Goal: Check status: Check status

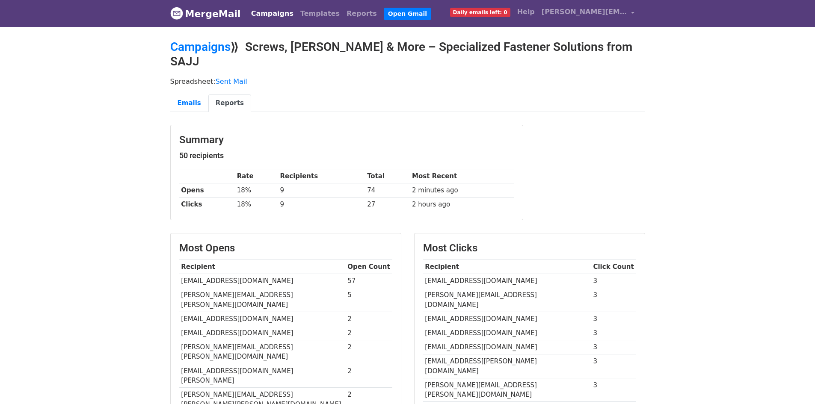
click at [190, 21] on link "MergeMail" at bounding box center [205, 14] width 71 height 18
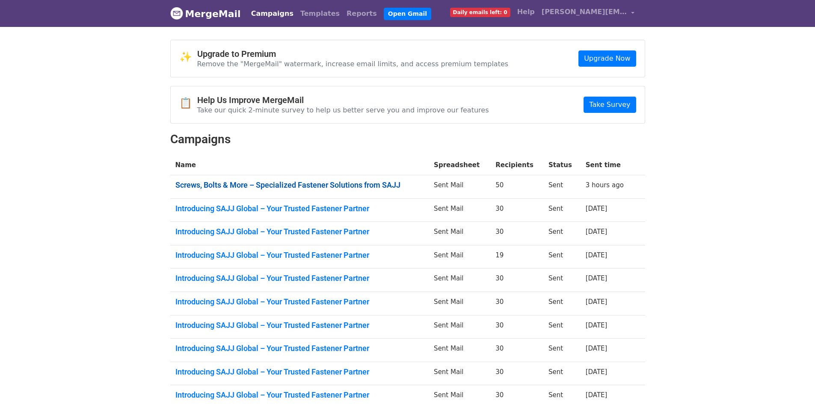
click at [309, 181] on link "Screws, Bolts & More – Specialized Fastener Solutions from SAJJ" at bounding box center [299, 185] width 249 height 9
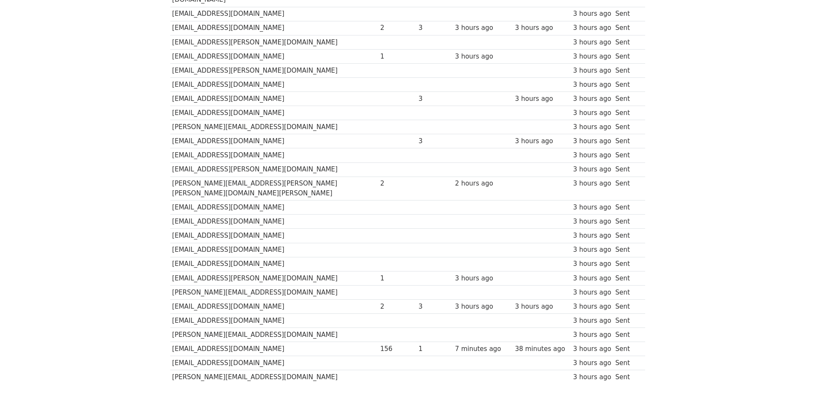
scroll to position [522, 0]
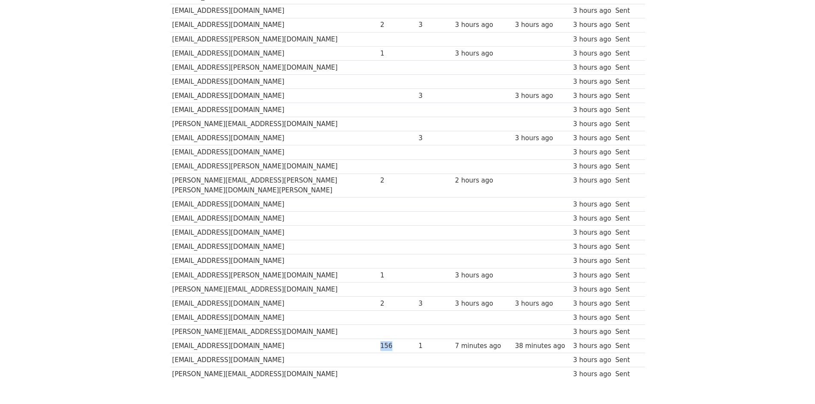
drag, startPoint x: 327, startPoint y: 292, endPoint x: 352, endPoint y: 290, distance: 24.9
click at [378, 339] on td "156" at bounding box center [397, 346] width 39 height 14
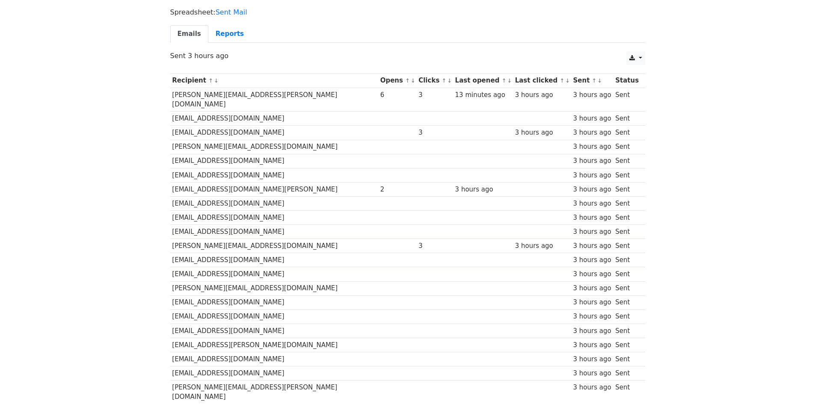
scroll to position [0, 0]
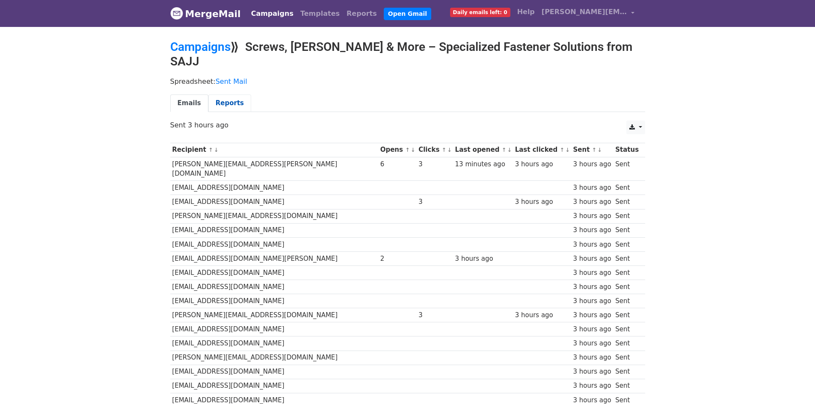
click at [209, 95] on link "Reports" at bounding box center [229, 104] width 43 height 18
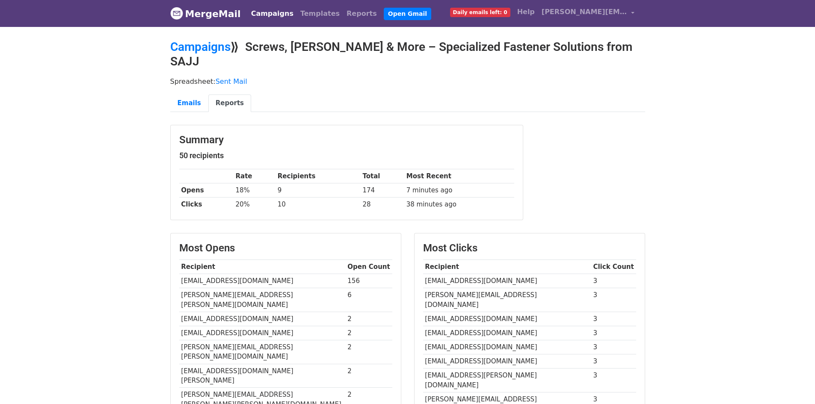
click at [192, 13] on link "MergeMail" at bounding box center [205, 14] width 71 height 18
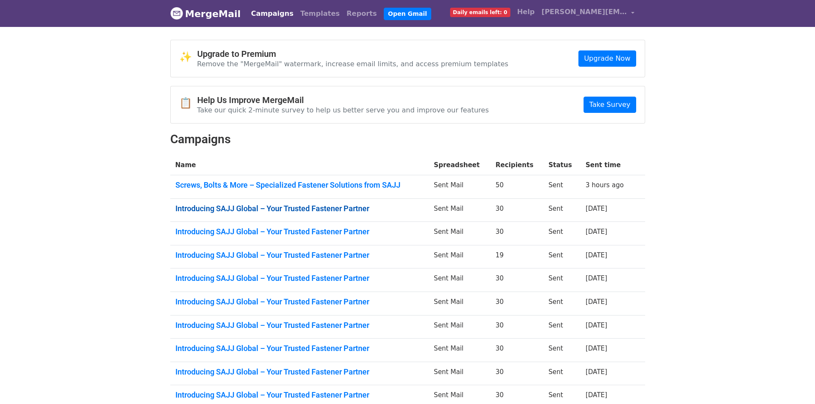
click at [347, 207] on link "Introducing SAJJ Global – Your Trusted Fastener Partner" at bounding box center [299, 208] width 249 height 9
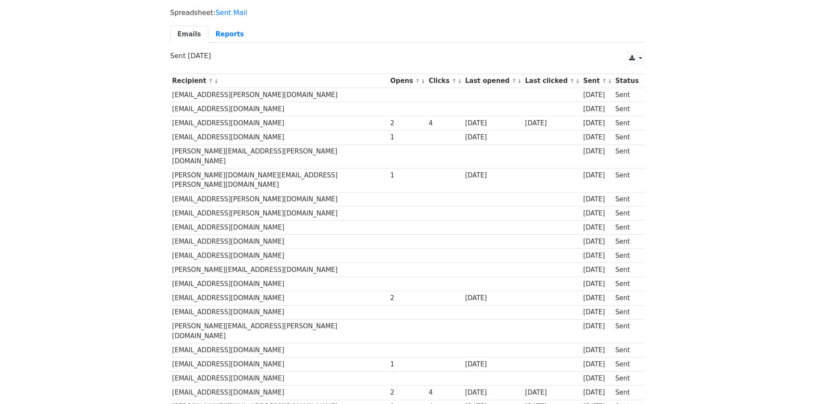
scroll to position [43, 0]
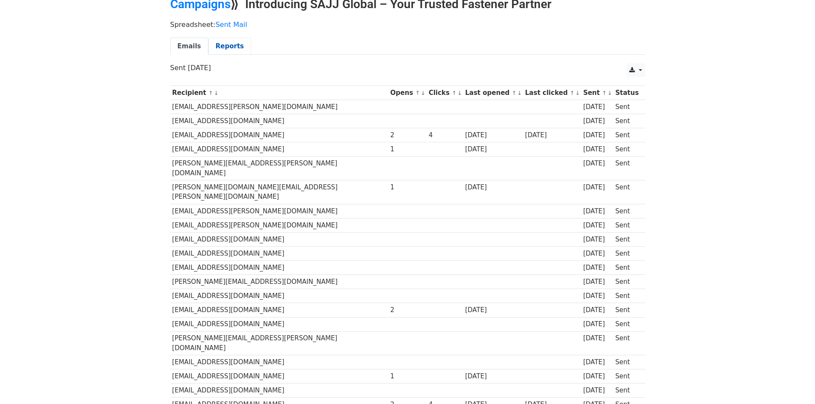
click at [230, 42] on link "Reports" at bounding box center [229, 47] width 43 height 18
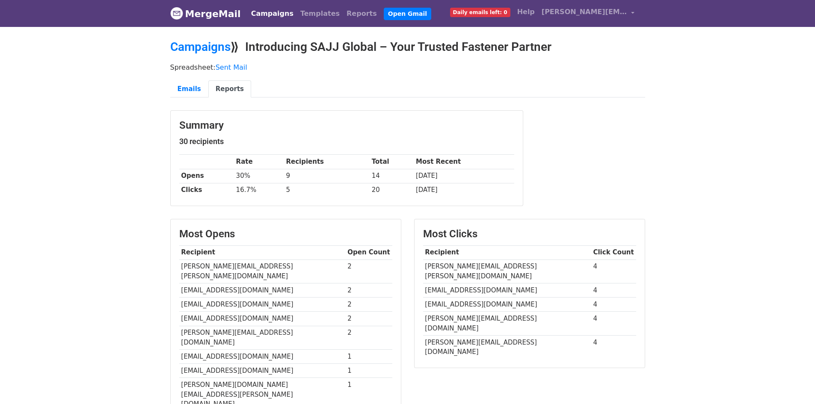
click at [189, 12] on link "MergeMail" at bounding box center [205, 14] width 71 height 18
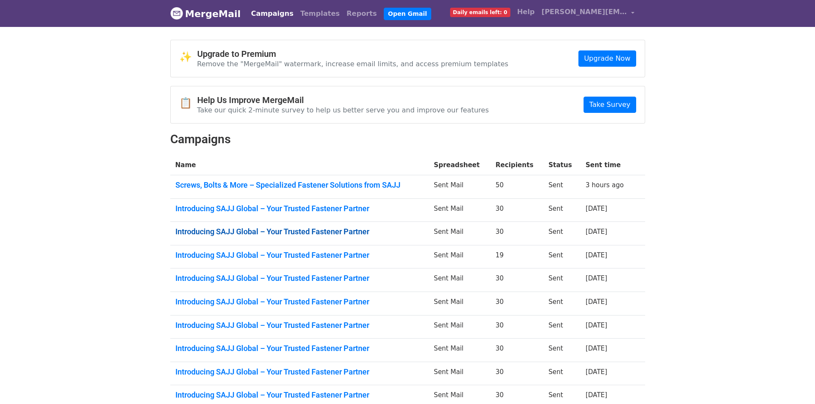
click at [371, 233] on link "Introducing SAJJ Global – Your Trusted Fastener Partner" at bounding box center [299, 231] width 249 height 9
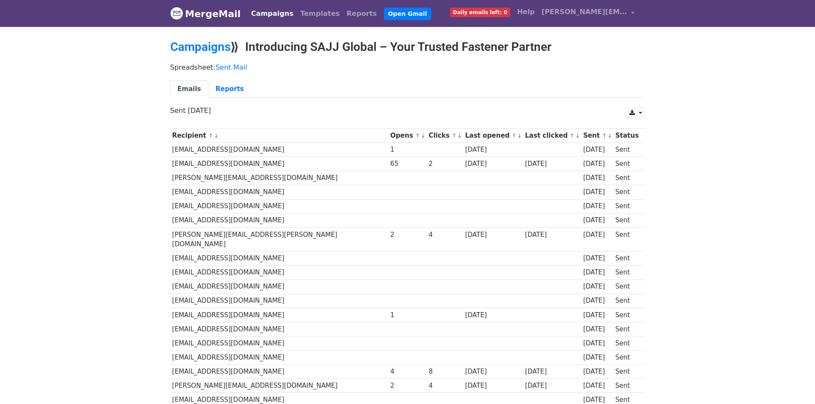
click at [222, 16] on link "MergeMail" at bounding box center [205, 14] width 71 height 18
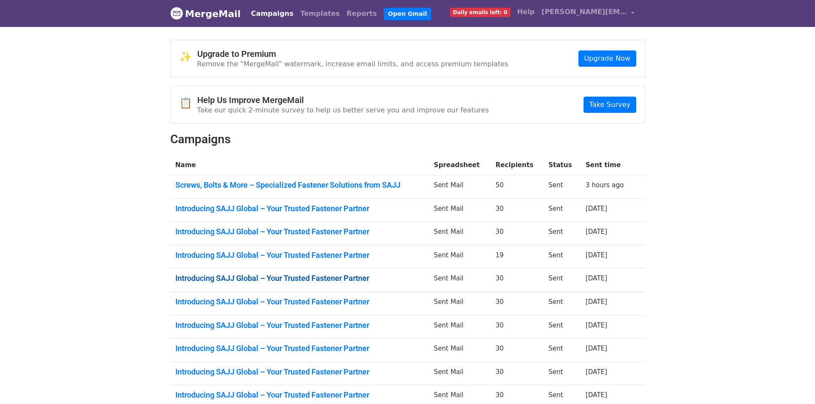
click at [297, 280] on link "Introducing SAJJ Global – Your Trusted Fastener Partner" at bounding box center [299, 278] width 249 height 9
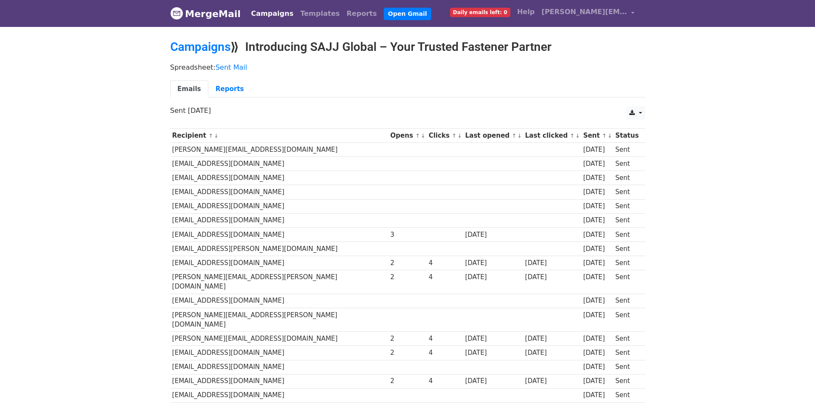
click at [205, 9] on link "MergeMail" at bounding box center [205, 14] width 71 height 18
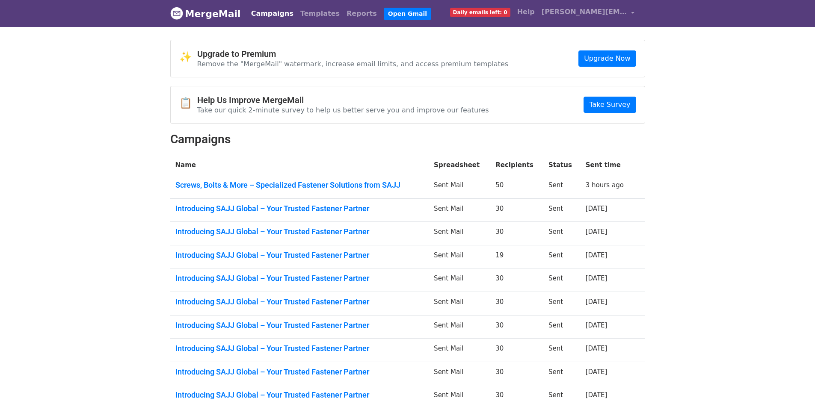
scroll to position [96, 0]
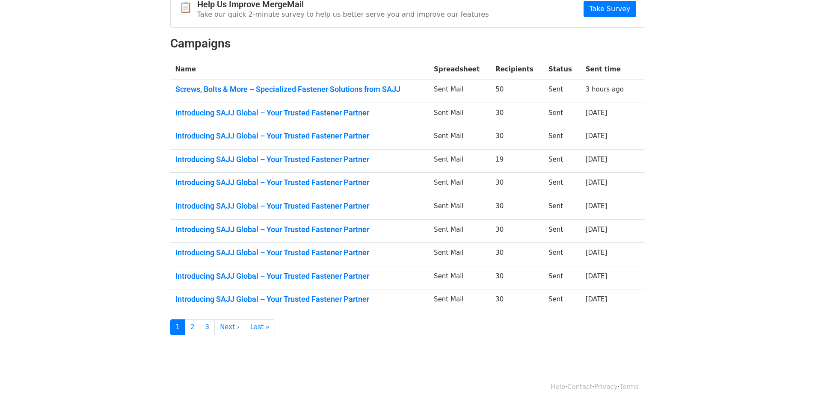
click at [274, 270] on td "Introducing SAJJ Global – Your Trusted Fastener Partner" at bounding box center [299, 278] width 259 height 24
click at [269, 274] on link "Introducing SAJJ Global – Your Trusted Fastener Partner" at bounding box center [299, 276] width 249 height 9
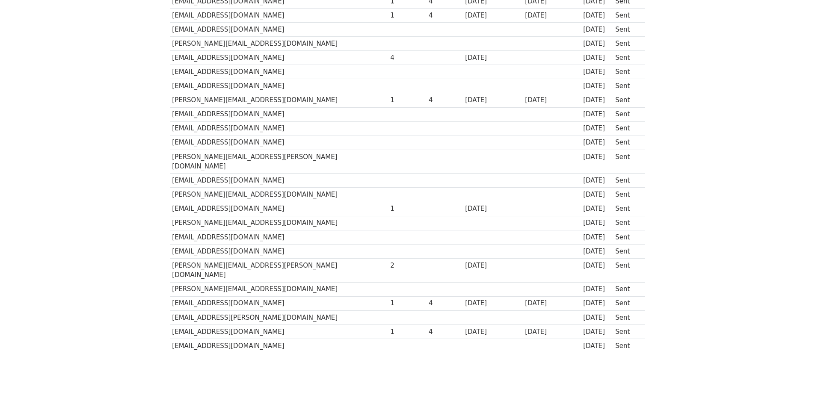
scroll to position [239, 0]
